Goal: Communication & Community: Answer question/provide support

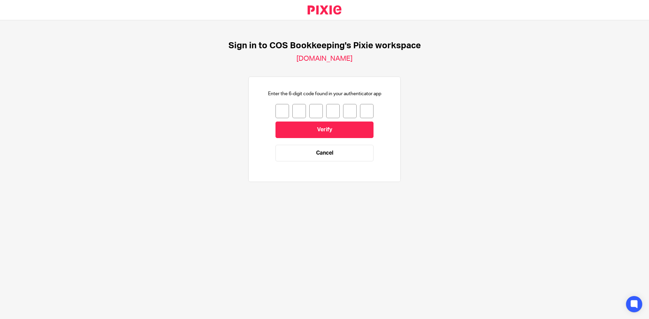
click at [279, 113] on input "number" at bounding box center [282, 111] width 14 height 14
type input "8"
type input "3"
type input "6"
type input "9"
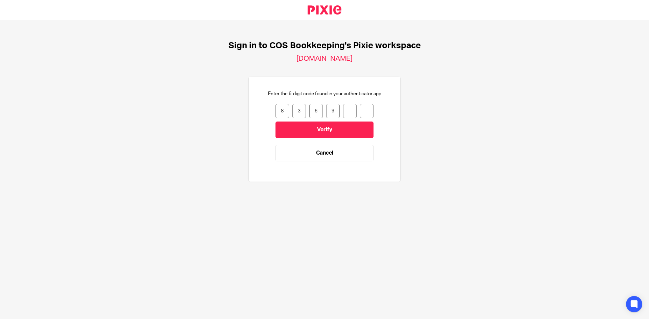
type input "0"
click at [292, 128] on input "Verify" at bounding box center [324, 130] width 98 height 17
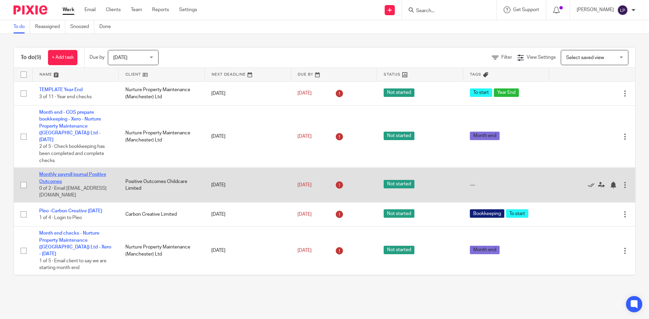
click at [80, 172] on link "Monthly payroll journal Positive Outcomes" at bounding box center [72, 177] width 67 height 11
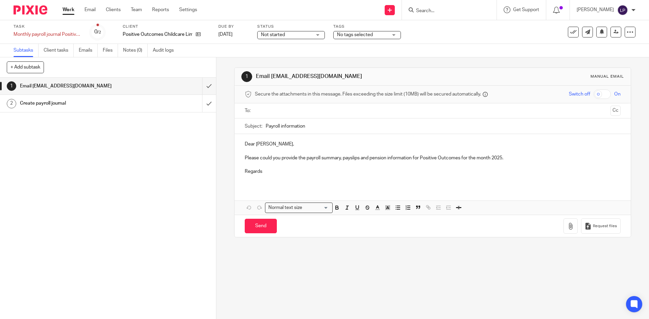
click at [269, 110] on input "text" at bounding box center [432, 111] width 350 height 8
type input "[EMAIL_ADDRESS][DOMAIN_NAME]"
click at [491, 161] on p "Please could you provide the payroll summary, payslips and pension information …" at bounding box center [432, 159] width 375 height 7
drag, startPoint x: 244, startPoint y: 172, endPoint x: 246, endPoint y: 176, distance: 4.6
click at [245, 172] on p "Regards" at bounding box center [432, 173] width 375 height 7
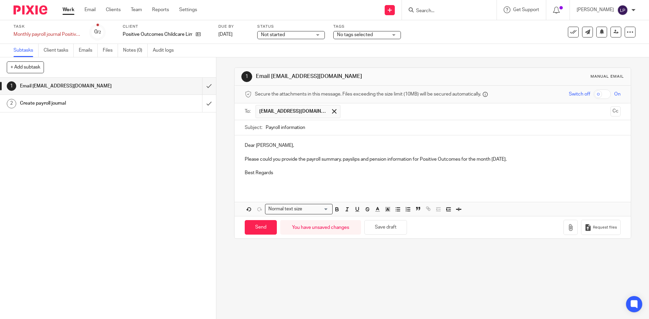
click at [277, 171] on p "Best Regards" at bounding box center [432, 173] width 375 height 7
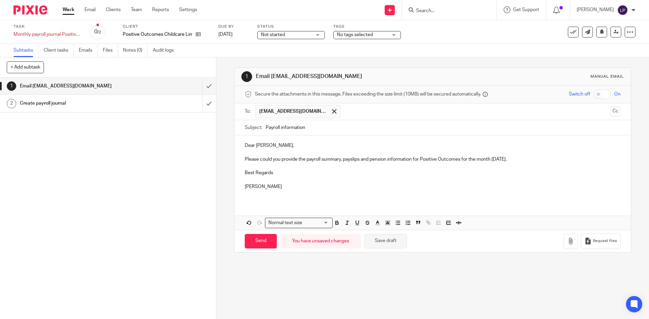
click at [393, 242] on button "Save draft" at bounding box center [385, 241] width 43 height 15
drag, startPoint x: 263, startPoint y: 244, endPoint x: 272, endPoint y: 252, distance: 12.4
click at [262, 243] on input "Send" at bounding box center [261, 241] width 32 height 15
type input "Sent"
